Goal: Task Accomplishment & Management: Complete application form

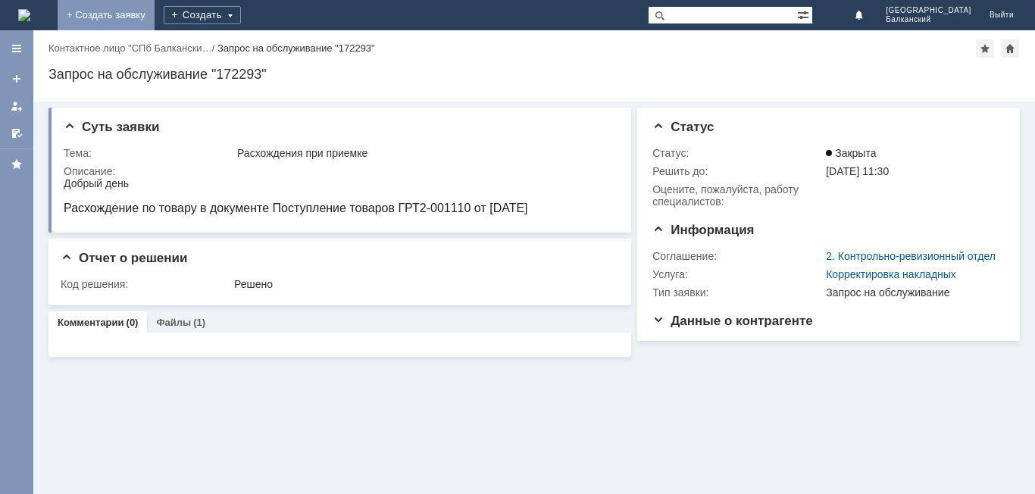
click at [155, 10] on link "+ Создать заявку" at bounding box center [106, 15] width 97 height 30
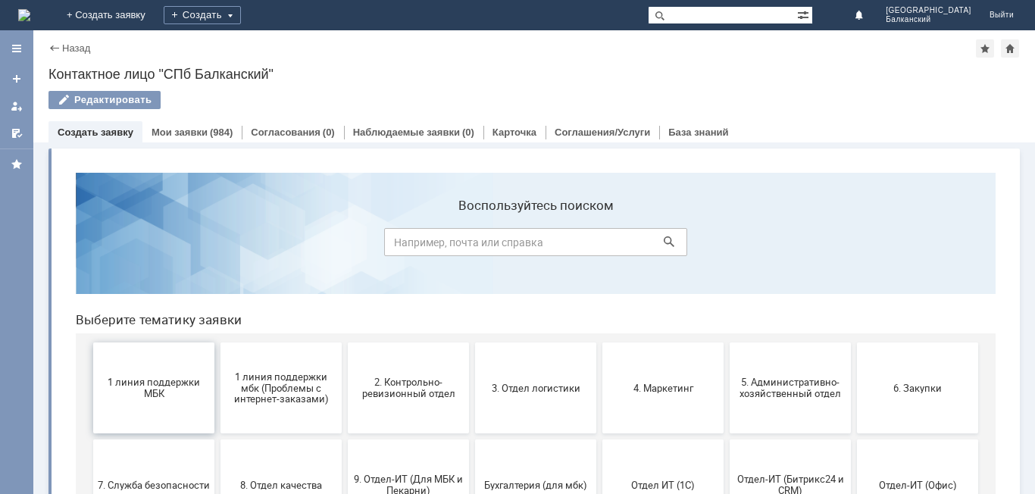
click at [161, 371] on button "1 линия поддержки МБК" at bounding box center [153, 387] width 121 height 91
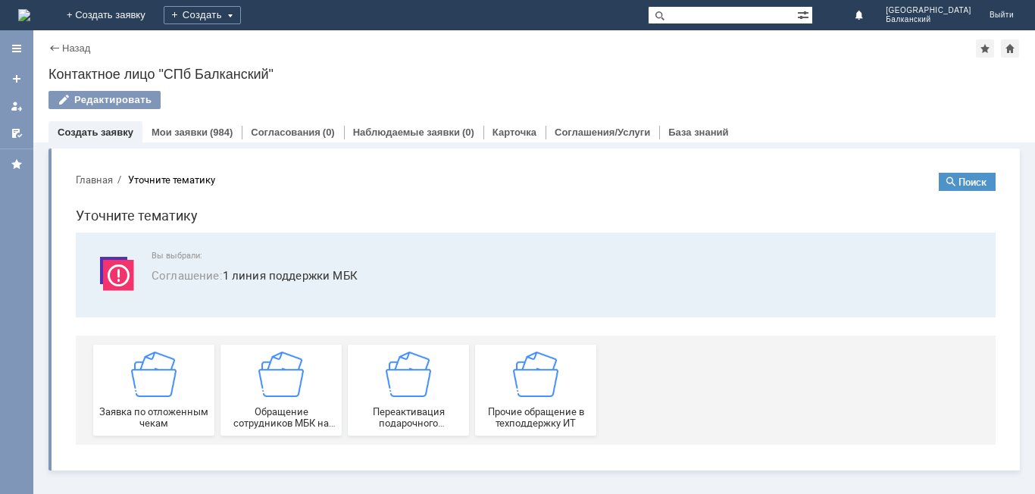
click at [161, 371] on img at bounding box center [153, 373] width 45 height 45
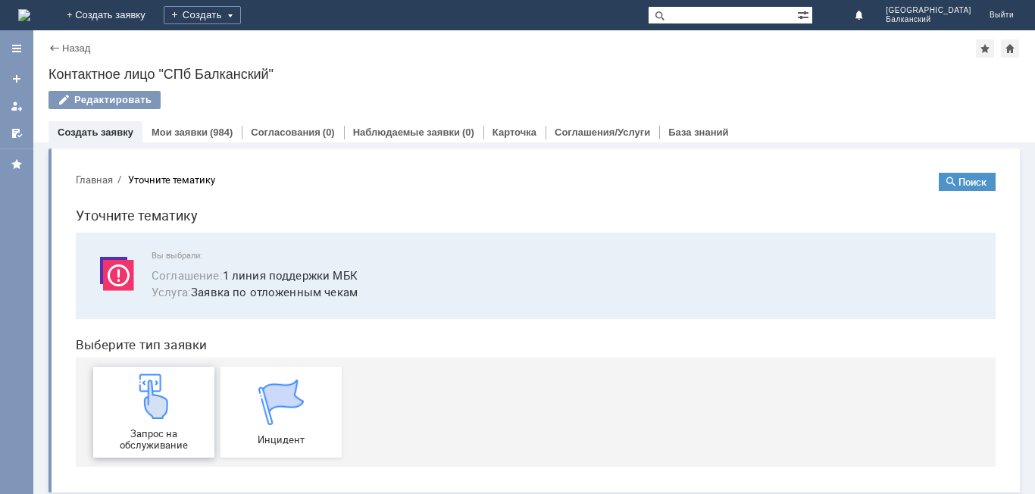
click at [175, 417] on div "Запрос на обслуживание" at bounding box center [154, 411] width 112 height 77
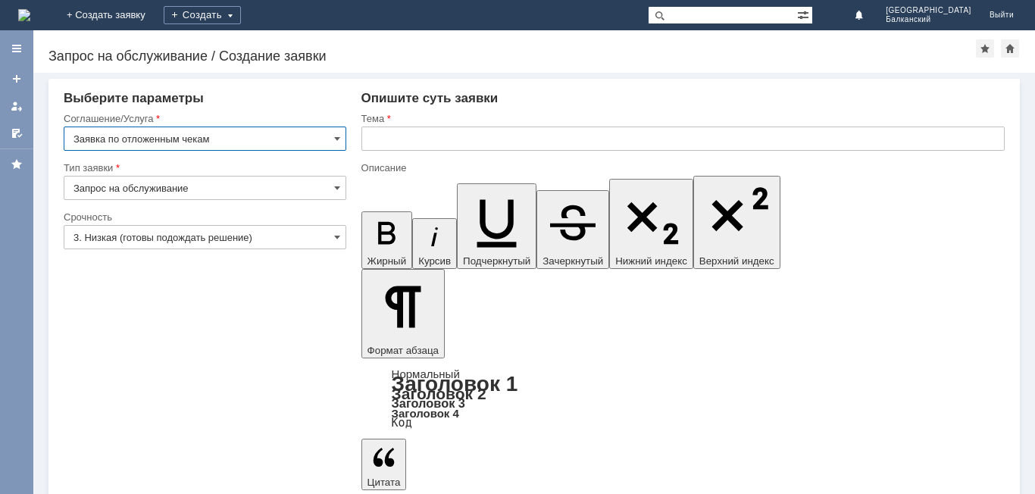
click at [368, 130] on input "text" at bounding box center [682, 138] width 643 height 24
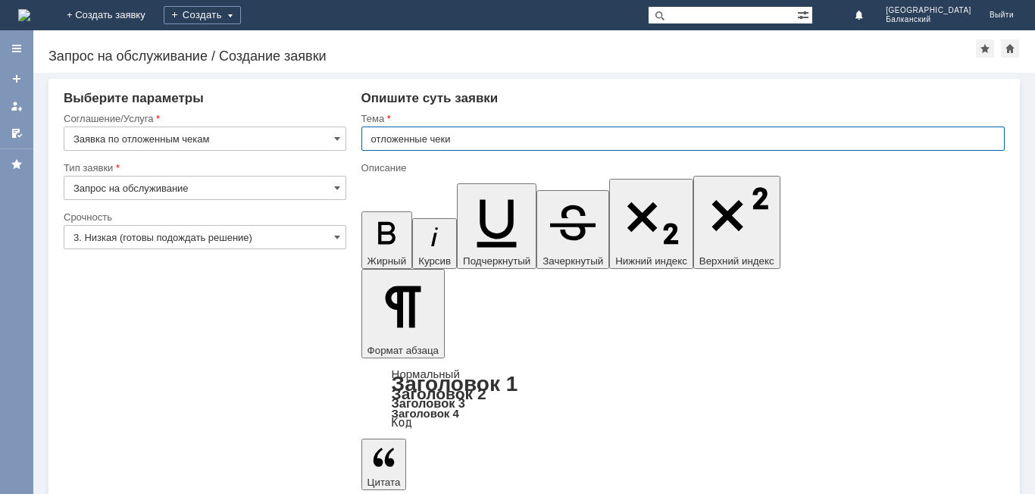
type input "отложенные чеки"
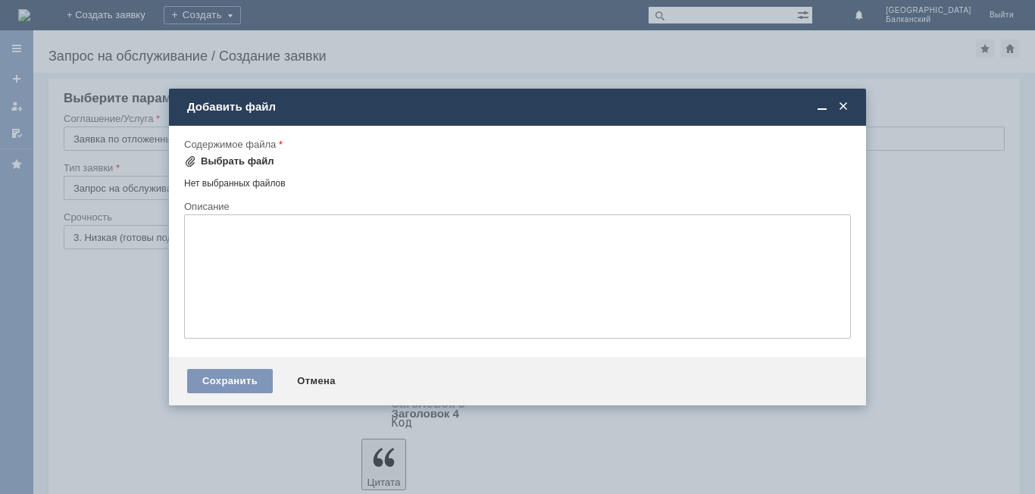
click at [189, 161] on span at bounding box center [190, 161] width 12 height 12
click at [846, 109] on span at bounding box center [842, 107] width 15 height 14
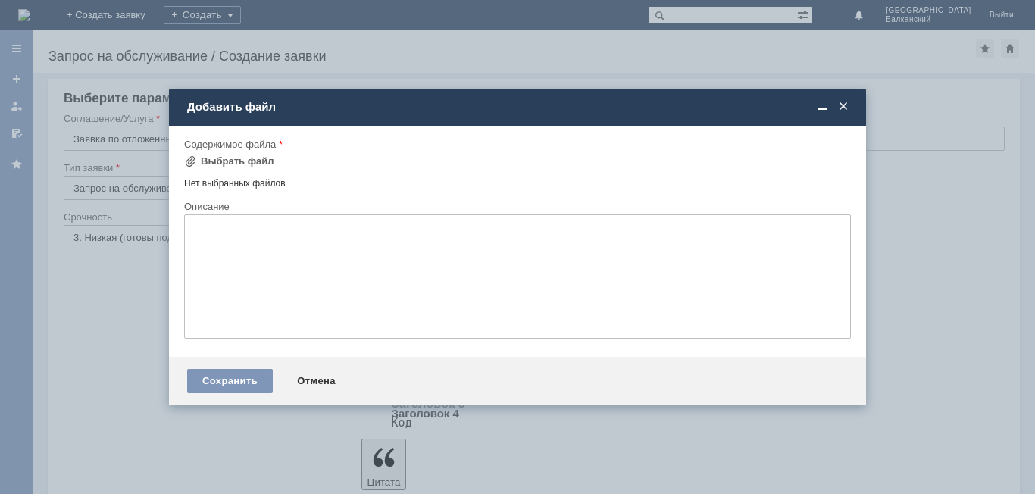
click at [838, 103] on span at bounding box center [842, 107] width 15 height 14
